Goal: Navigation & Orientation: Go to known website

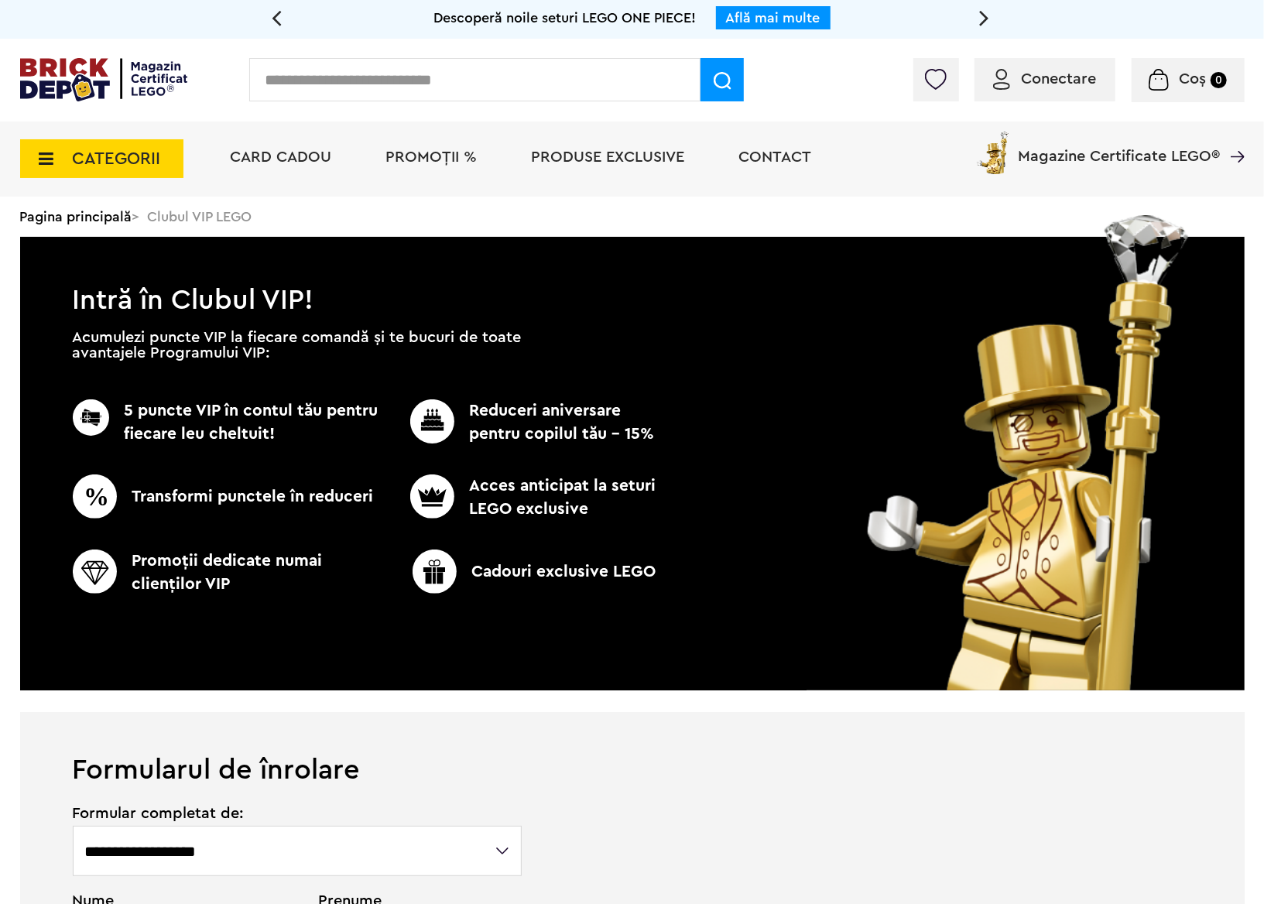
click at [362, 94] on input "text" at bounding box center [474, 79] width 451 height 43
type input "*****"
